Goal: Task Accomplishment & Management: Complete application form

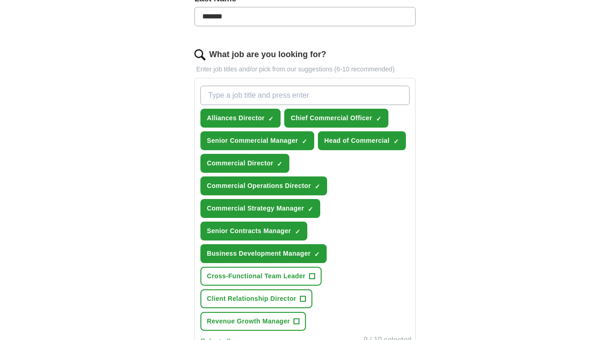
scroll to position [423, 0]
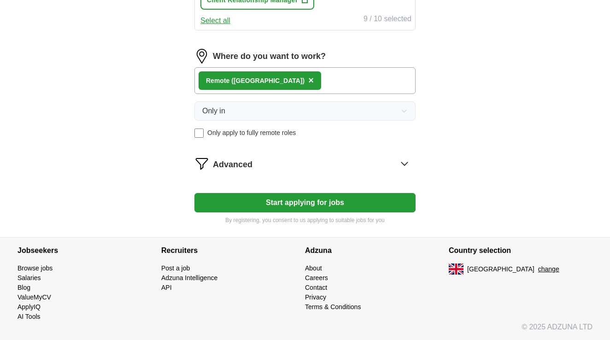
scroll to position [583, 0]
click at [347, 199] on button "Start applying for jobs" at bounding box center [305, 202] width 221 height 19
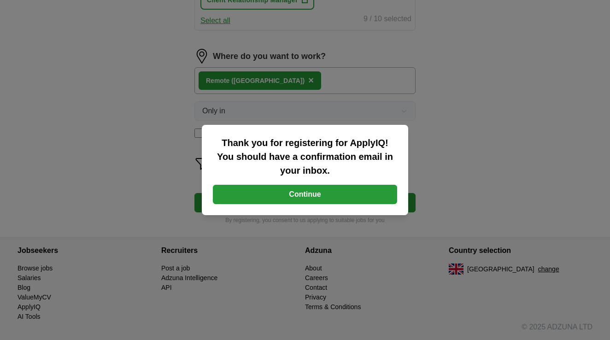
click at [337, 196] on button "Continue" at bounding box center [305, 194] width 184 height 19
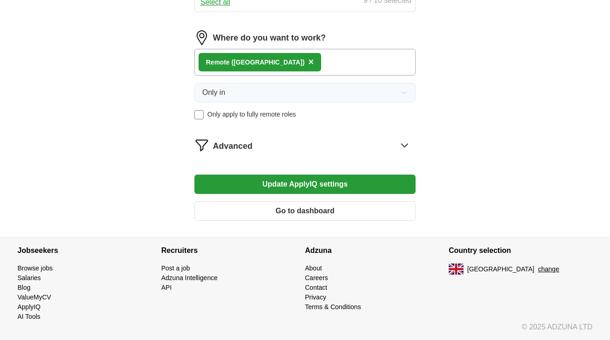
scroll to position [578, 0]
click at [397, 142] on div "Advanced" at bounding box center [314, 145] width 203 height 15
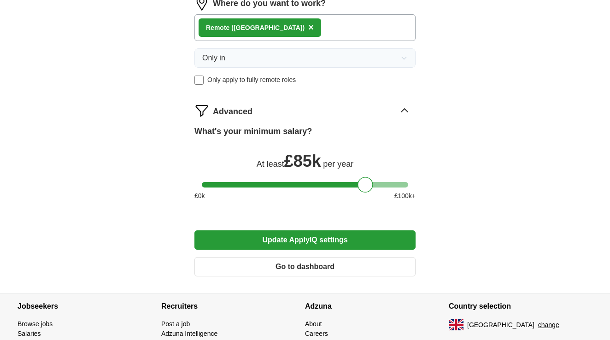
scroll to position [625, 0]
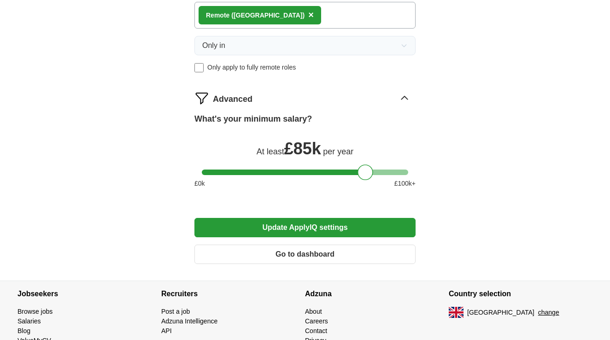
click at [336, 231] on button "Update ApplyIQ settings" at bounding box center [305, 227] width 221 height 19
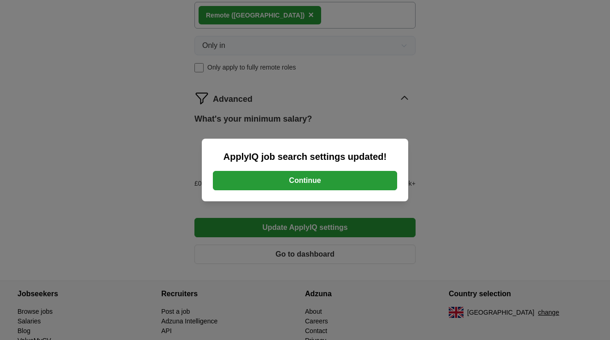
click at [371, 183] on button "Continue" at bounding box center [305, 180] width 184 height 19
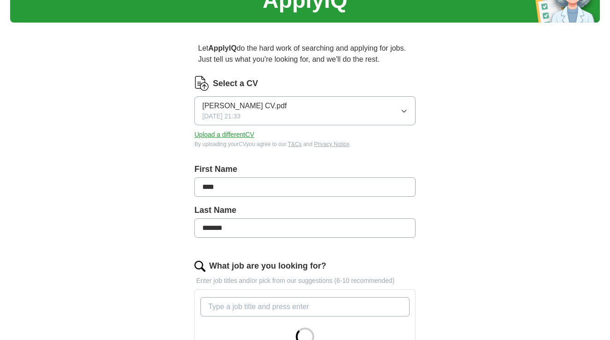
scroll to position [59, 0]
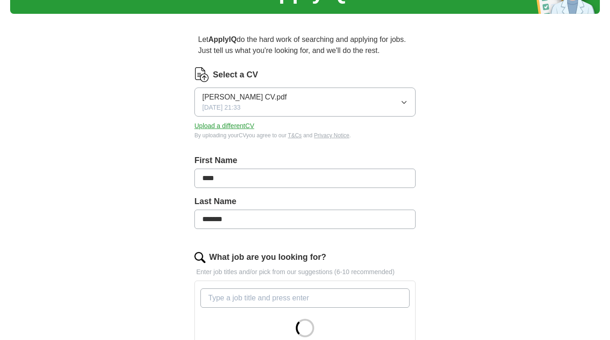
click at [242, 128] on button "Upload a different CV" at bounding box center [225, 126] width 60 height 10
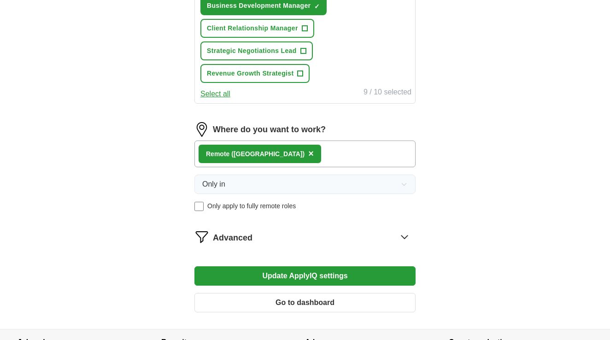
scroll to position [542, 0]
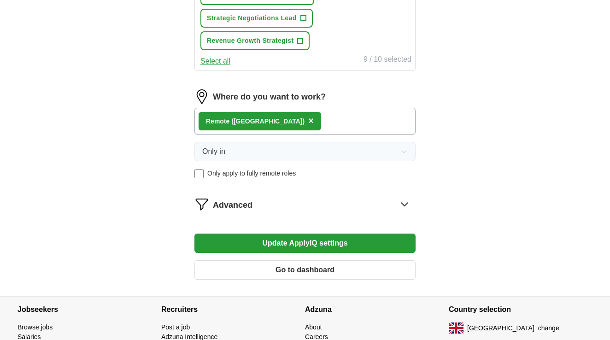
click at [361, 202] on div "Advanced" at bounding box center [314, 204] width 203 height 15
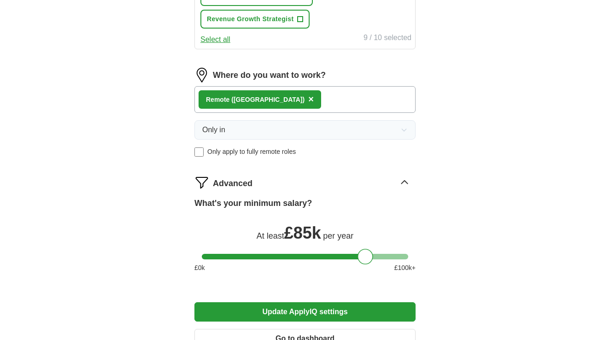
scroll to position [565, 0]
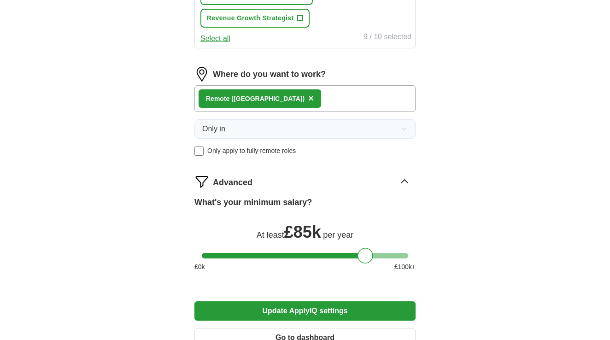
click at [319, 312] on button "Update ApplyIQ settings" at bounding box center [305, 310] width 221 height 19
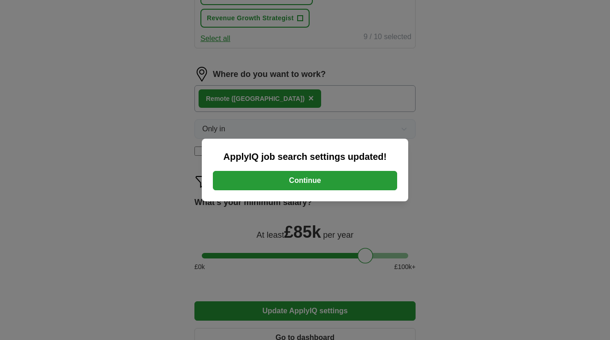
click at [330, 180] on button "Continue" at bounding box center [305, 180] width 184 height 19
